Goal: Task Accomplishment & Management: Use online tool/utility

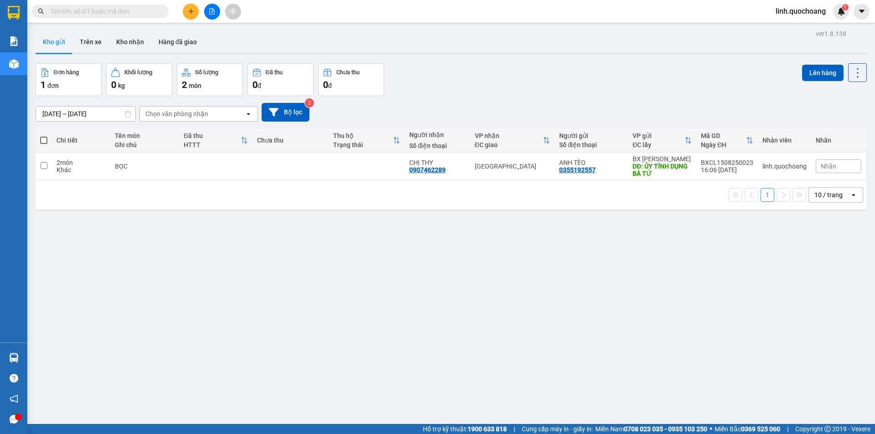
scroll to position [42, 0]
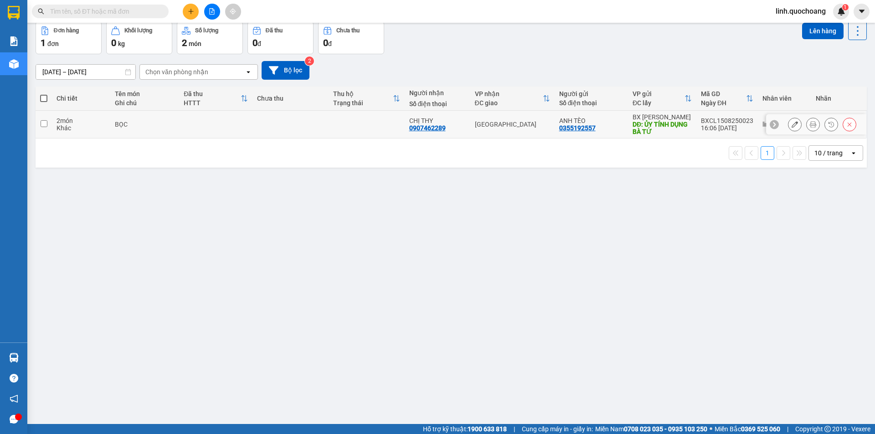
click at [649, 121] on div "DĐ: ỦY TÍNH DỤNG BÀ TỨ" at bounding box center [661, 128] width 59 height 15
checkbox input "true"
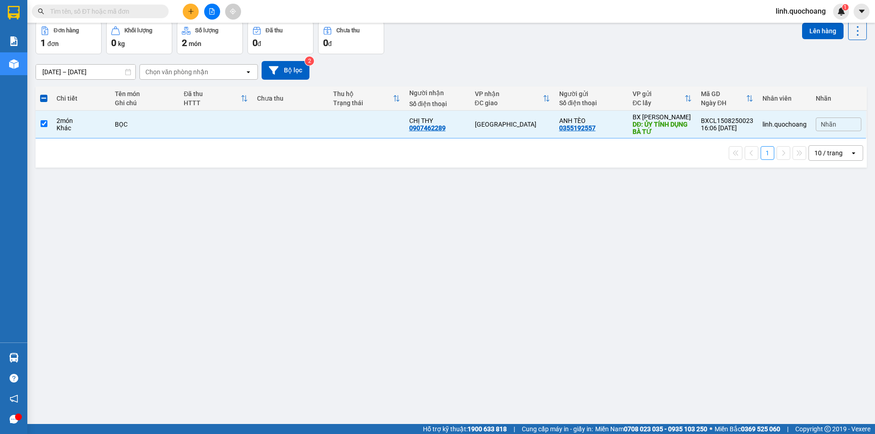
click at [812, 22] on div "Kết quả tìm kiếm ( 0 ) Bộ lọc No Data linh.quochoang 1" at bounding box center [437, 11] width 875 height 23
click at [806, 30] on button "Lên hàng" at bounding box center [822, 31] width 41 height 16
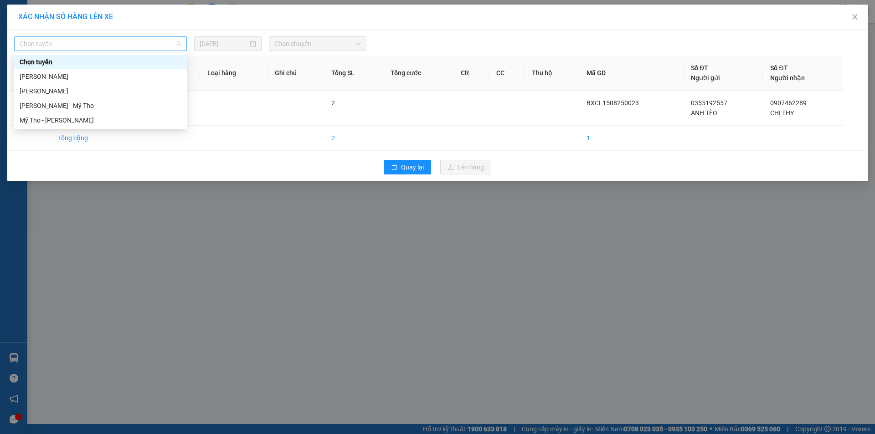
drag, startPoint x: 55, startPoint y: 47, endPoint x: 83, endPoint y: 96, distance: 57.0
click at [55, 47] on span "Chọn tuyến" at bounding box center [101, 44] width 162 height 14
click at [91, 78] on div "[PERSON_NAME]" at bounding box center [101, 77] width 162 height 10
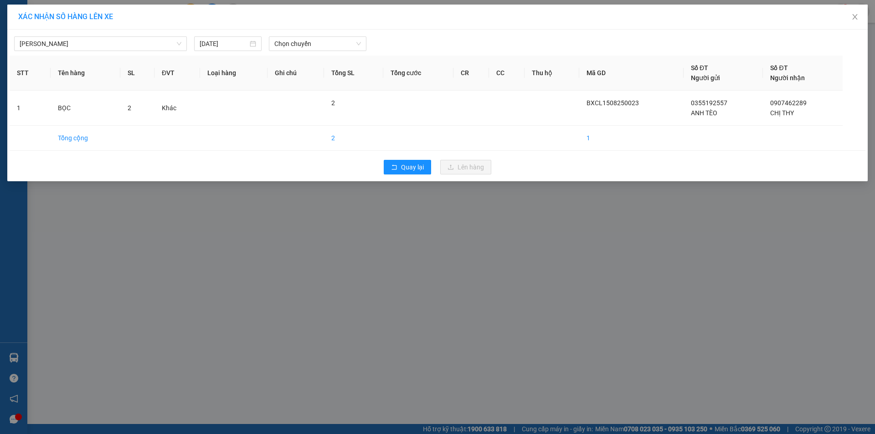
click at [331, 36] on div "[PERSON_NAME] - [PERSON_NAME] [DATE] Chọn chuyến" at bounding box center [438, 41] width 856 height 19
click at [330, 43] on span "Chọn chuyến" at bounding box center [317, 44] width 87 height 14
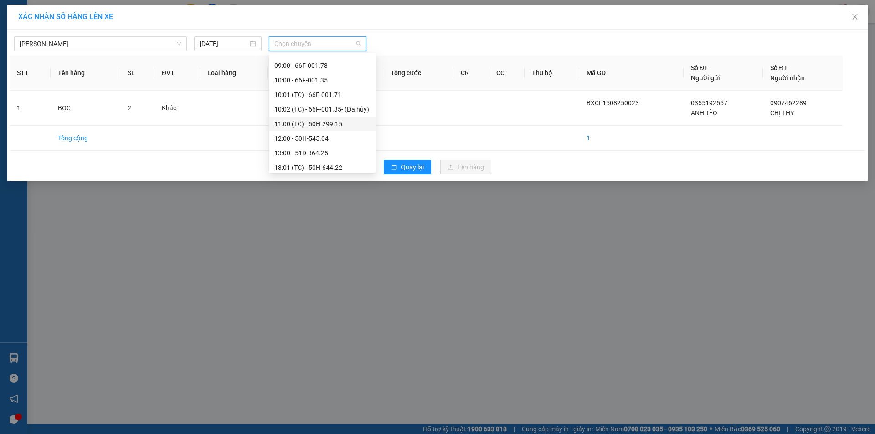
scroll to position [452, 0]
click at [315, 129] on div "17:00 (TC) - 66F-001.27" at bounding box center [322, 135] width 107 height 15
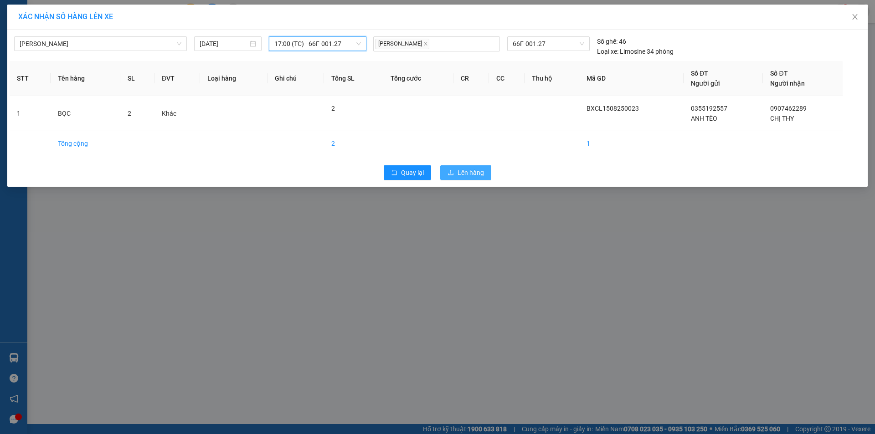
click at [460, 170] on span "Lên hàng" at bounding box center [470, 173] width 26 height 10
